Goal: Task Accomplishment & Management: Manage account settings

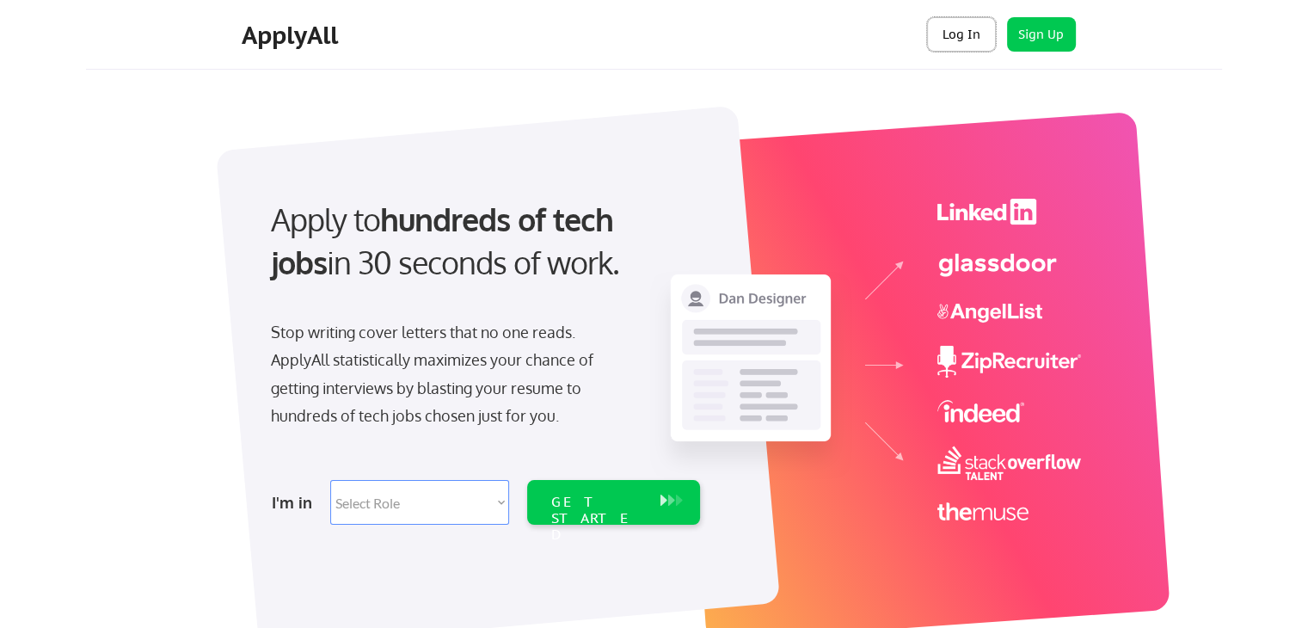
click at [966, 35] on button "Log In" at bounding box center [961, 34] width 69 height 34
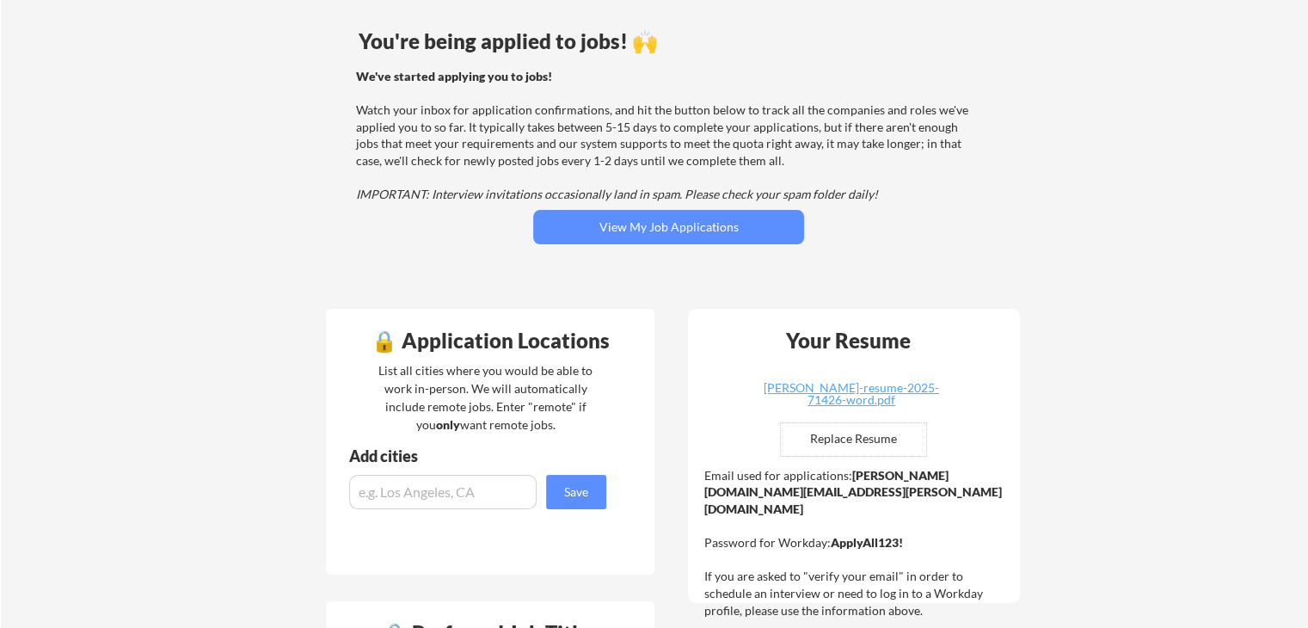
scroll to position [86, 0]
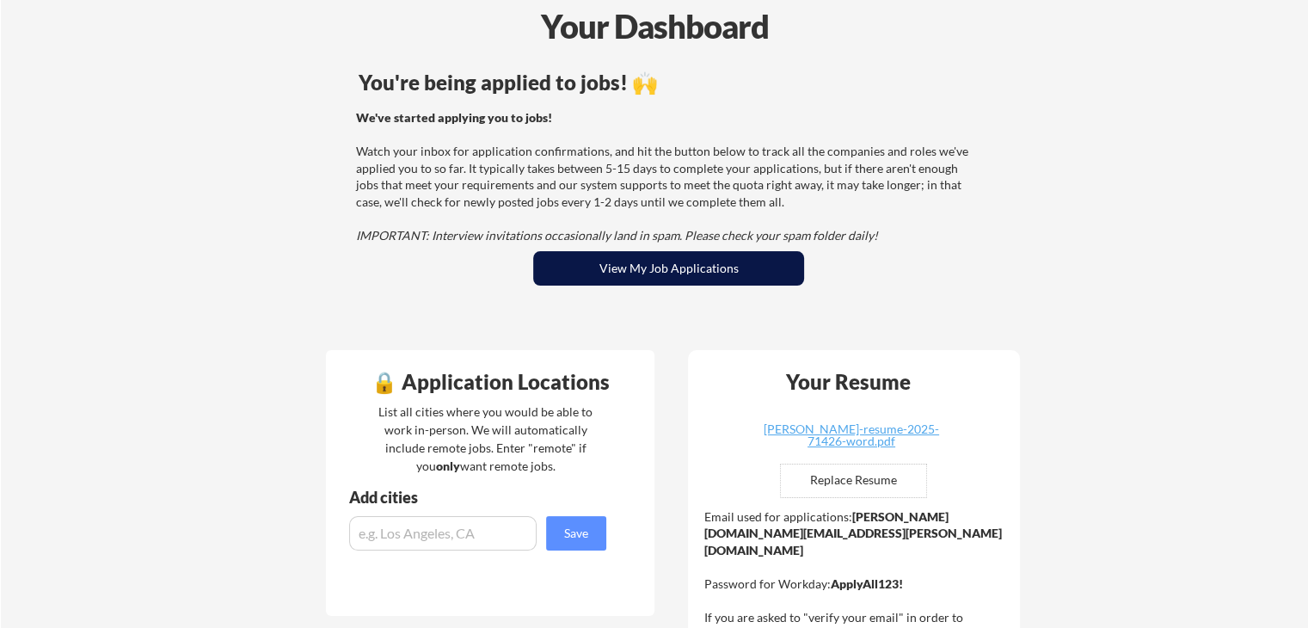
click at [663, 267] on button "View My Job Applications" at bounding box center [668, 268] width 271 height 34
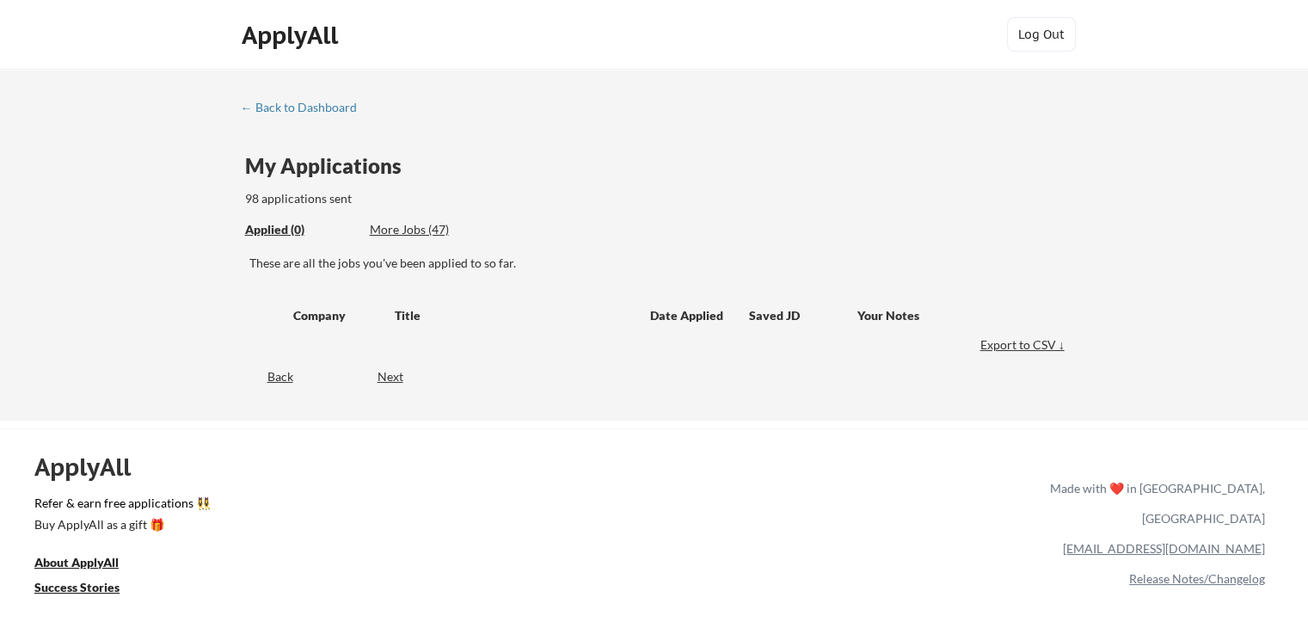
click at [270, 231] on div "Applied (0)" at bounding box center [301, 229] width 112 height 17
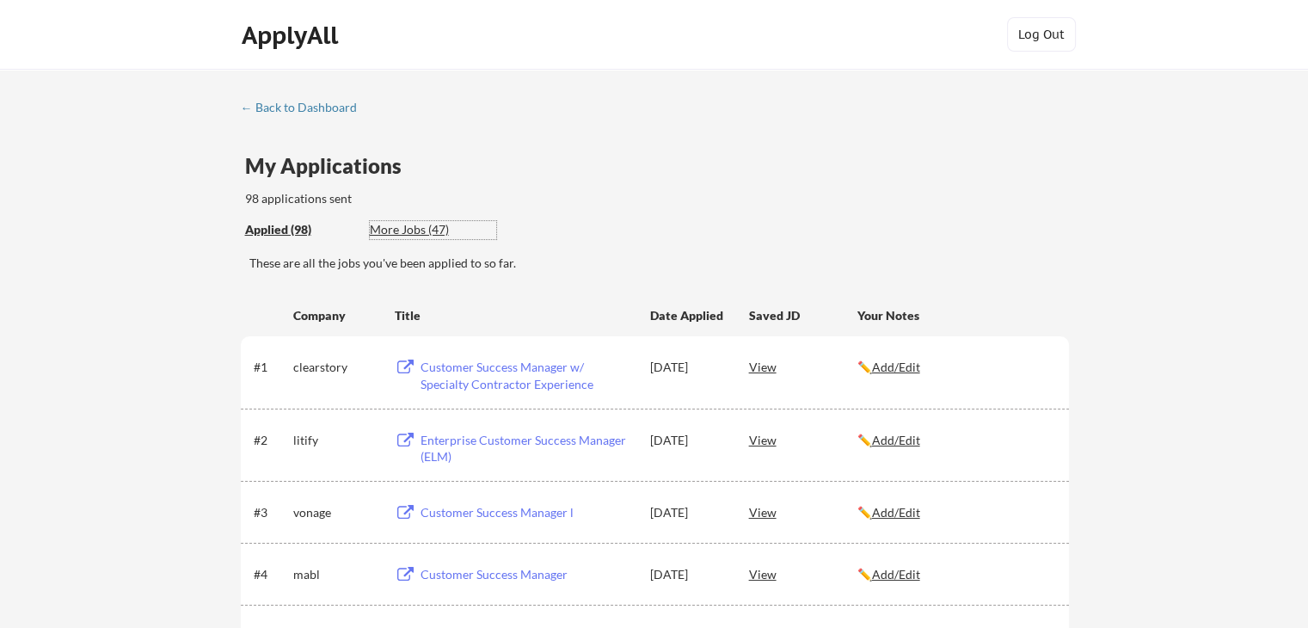
click at [401, 228] on div "More Jobs (47)" at bounding box center [433, 229] width 126 height 17
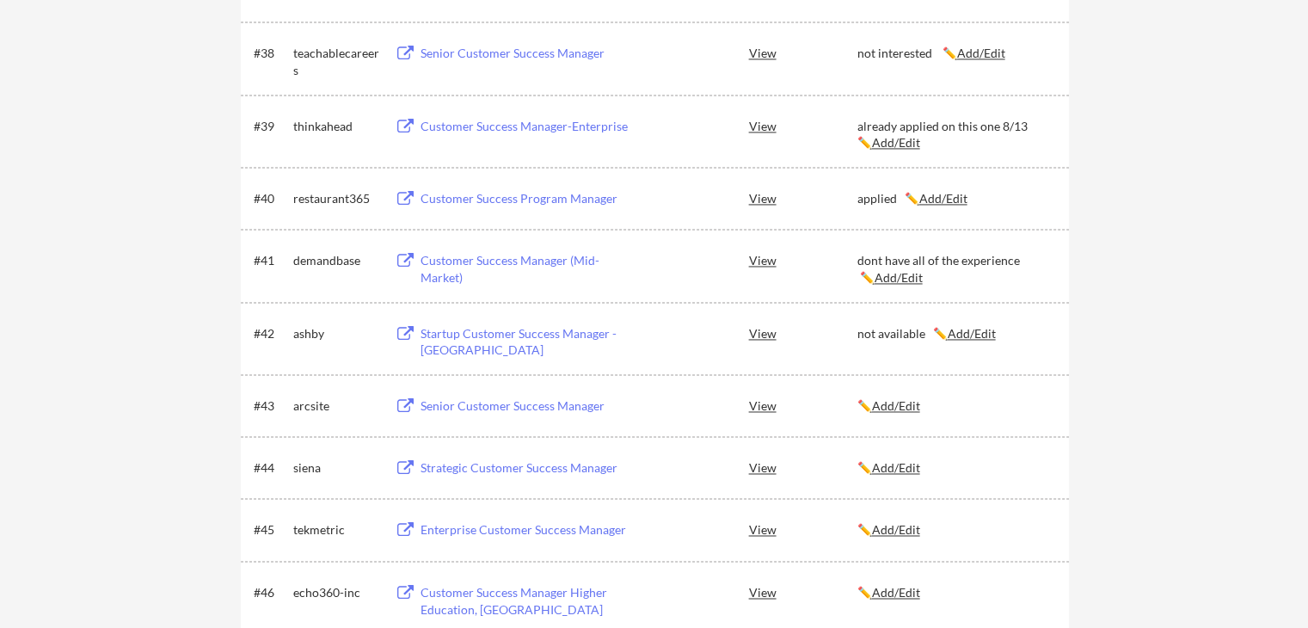
scroll to position [2837, 0]
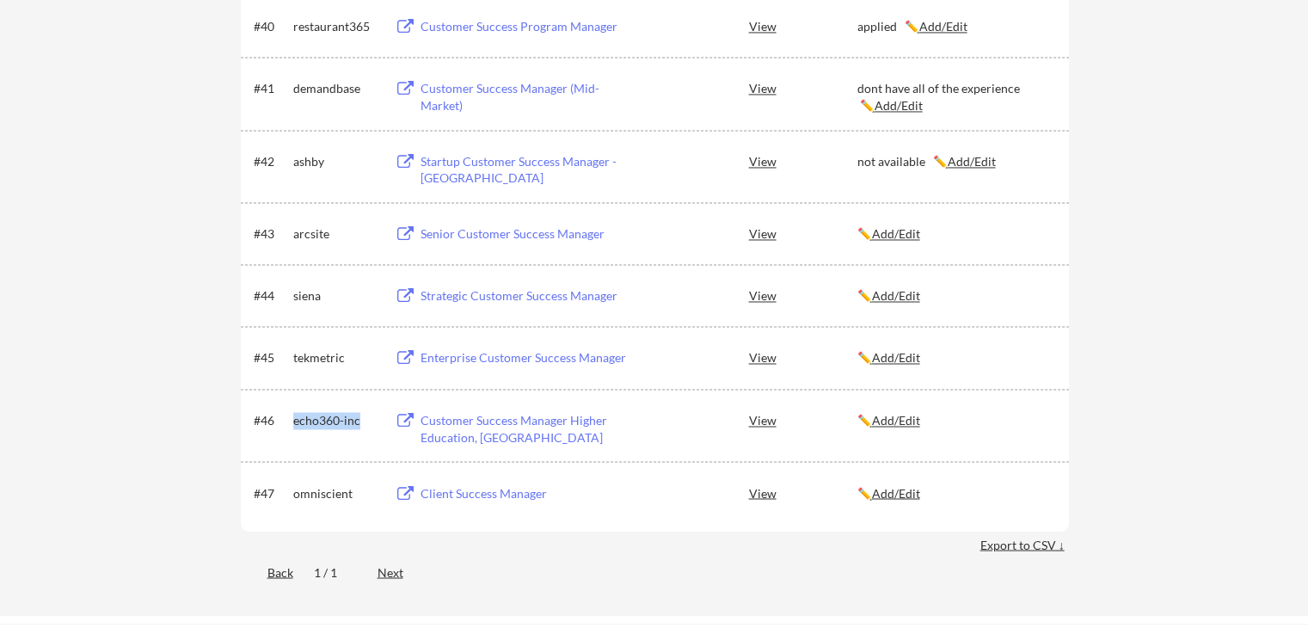
drag, startPoint x: 289, startPoint y: 420, endPoint x: 360, endPoint y: 420, distance: 71.4
click at [360, 420] on div "#46 echo360-inc Customer Success Manager Higher Education, North America View ✏…" at bounding box center [654, 424] width 800 height 41
copy div "echo360-inc"
click at [908, 494] on u "Add/Edit" at bounding box center [896, 492] width 48 height 15
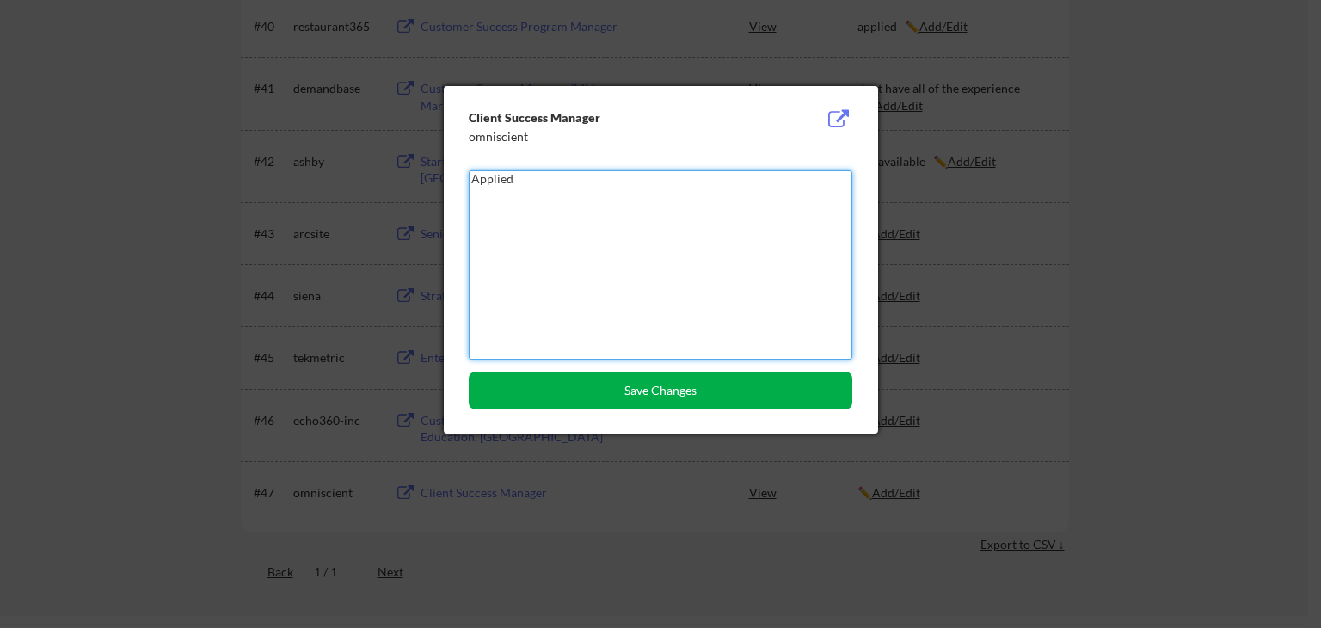
type textarea "Applied"
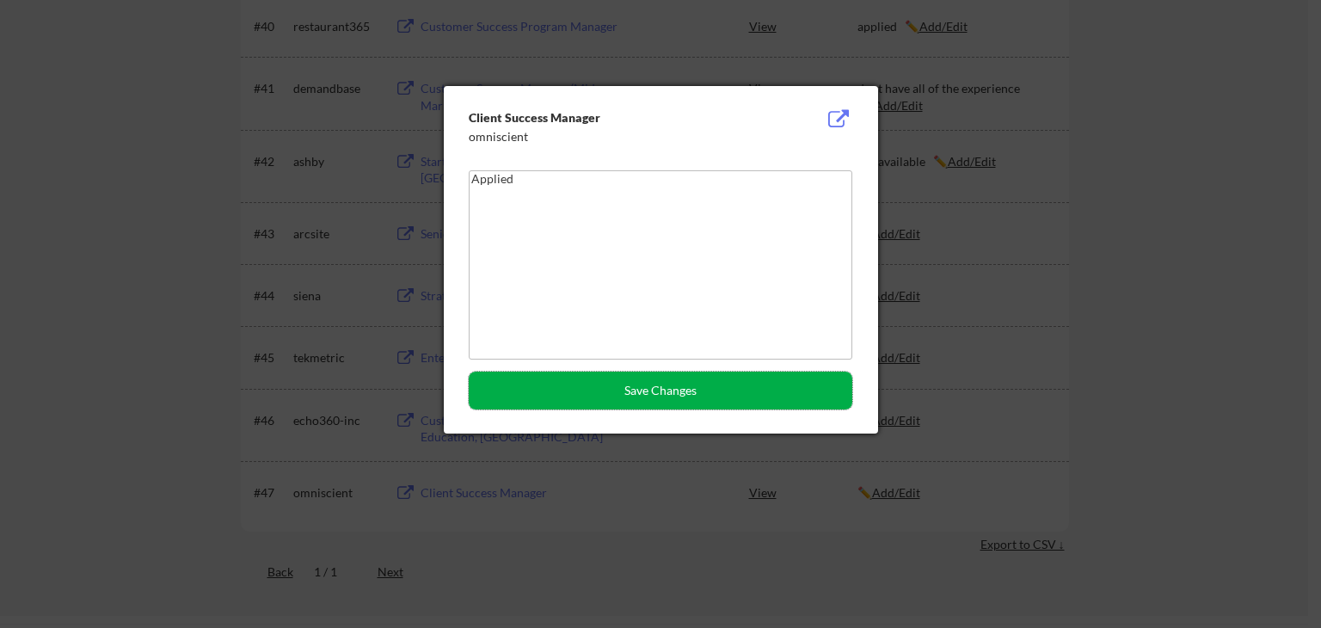
click at [681, 389] on button "Save Changes" at bounding box center [660, 390] width 383 height 38
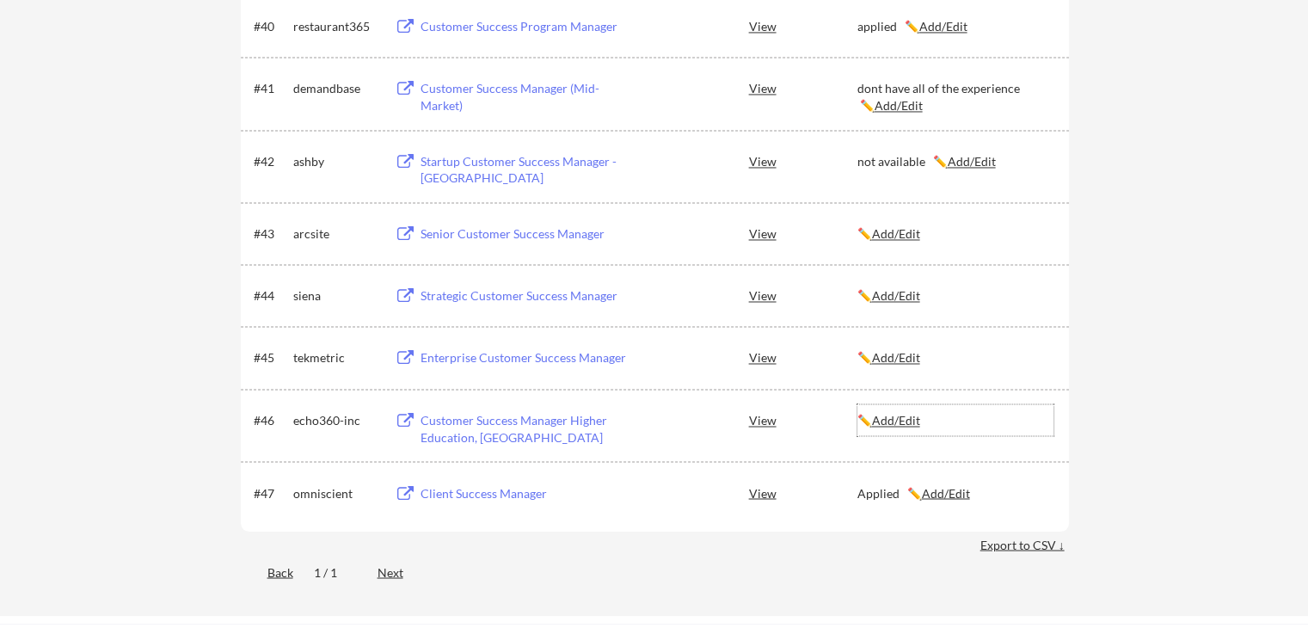
click at [910, 420] on u "Add/Edit" at bounding box center [896, 420] width 48 height 15
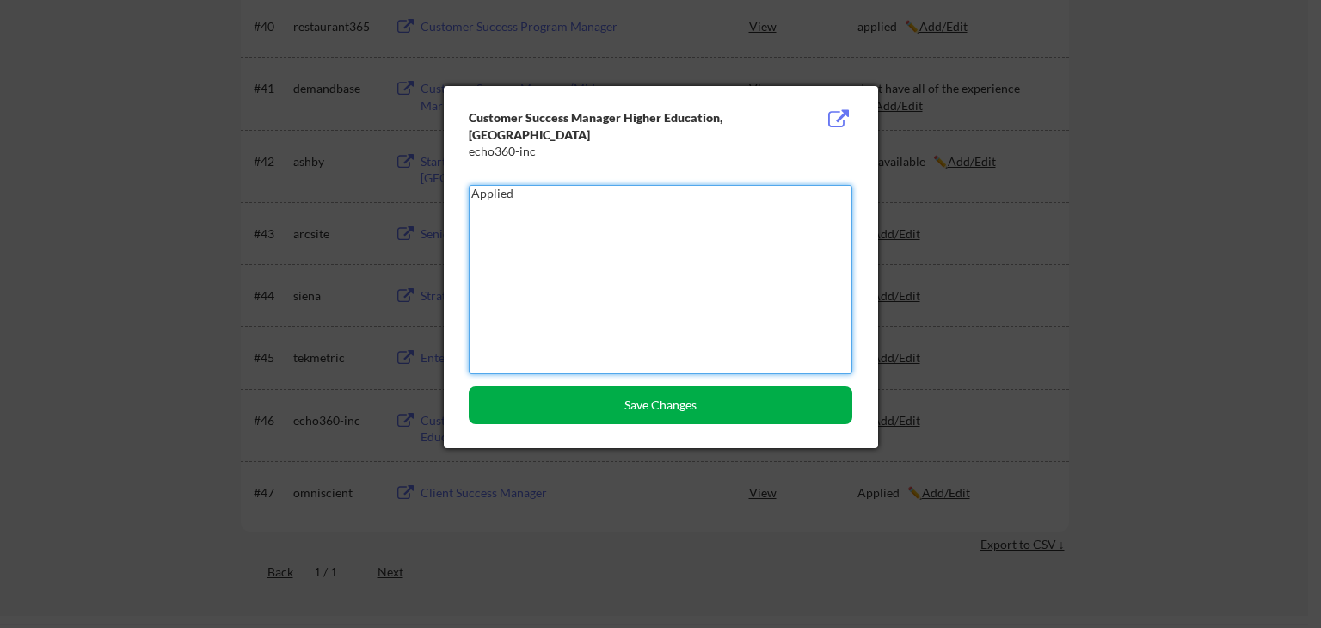
type textarea "Applied"
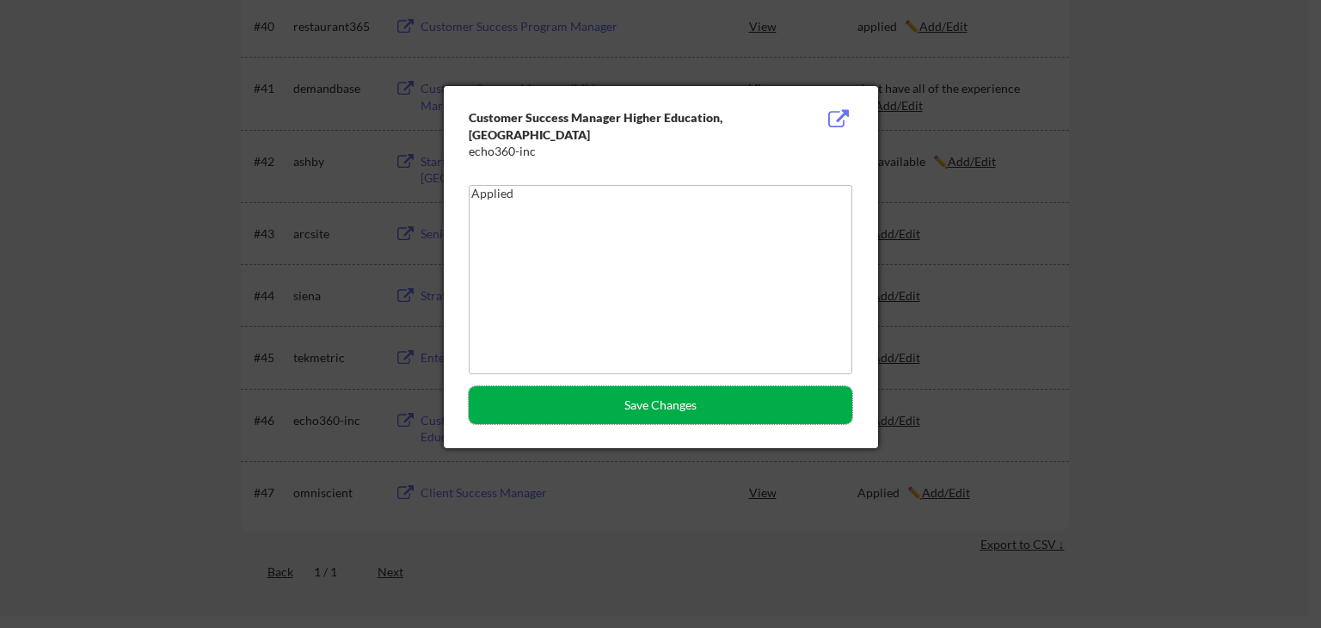
click at [667, 401] on button "Save Changes" at bounding box center [660, 405] width 383 height 38
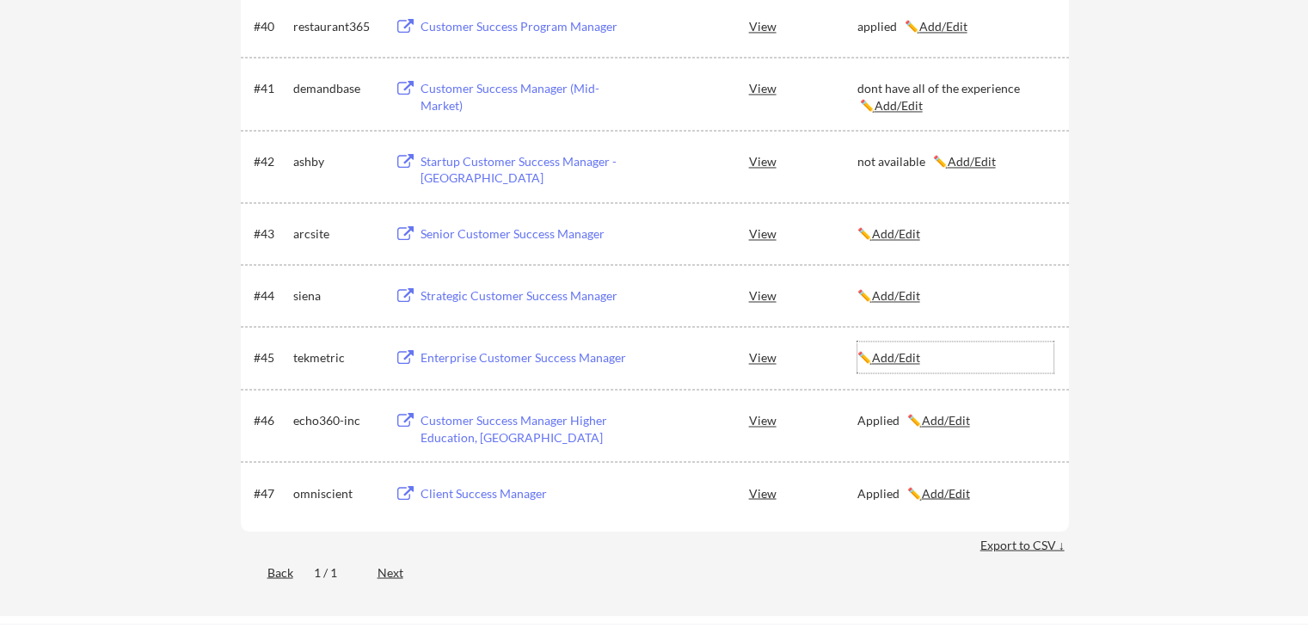
click at [912, 357] on u "Add/Edit" at bounding box center [896, 357] width 48 height 15
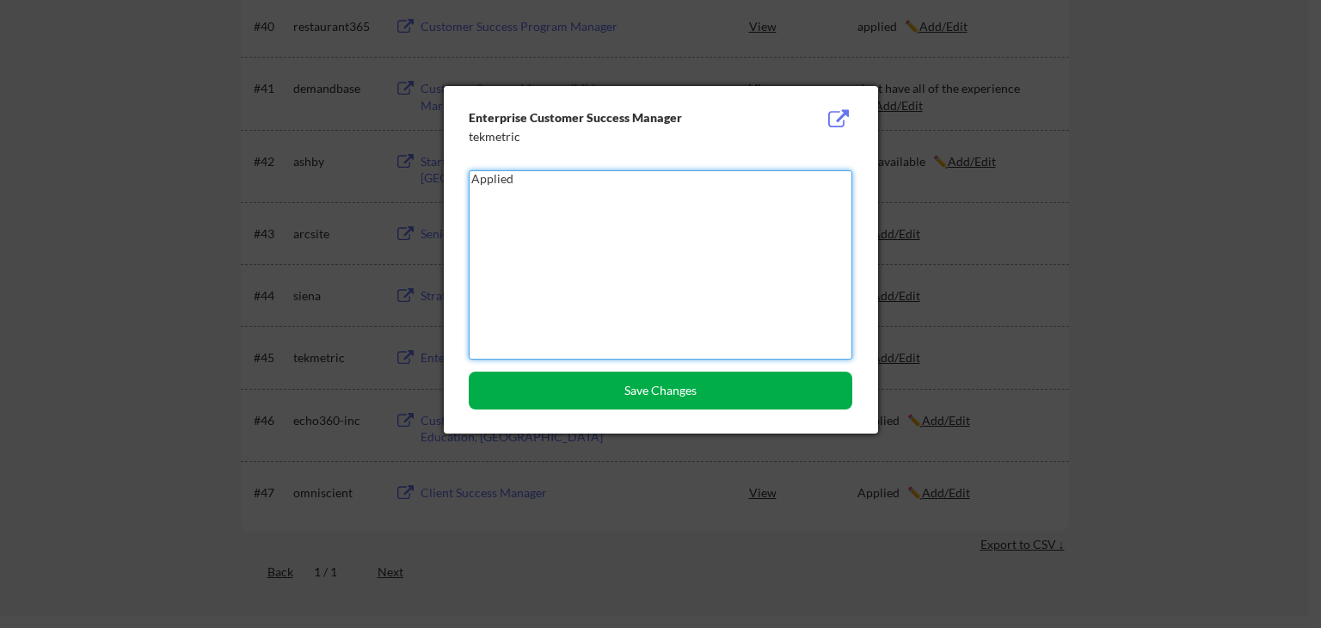
type textarea "Applied"
click at [698, 386] on button "Save Changes" at bounding box center [660, 390] width 383 height 38
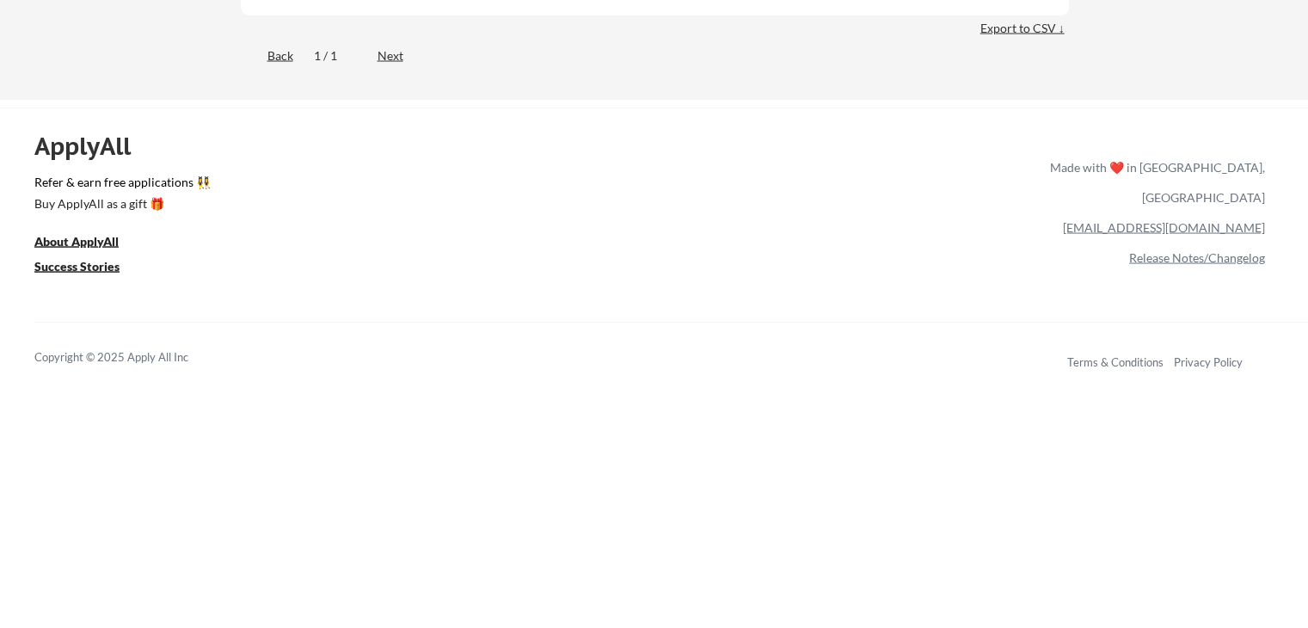
scroll to position [3009, 0]
